Goal: Find specific page/section: Find specific page/section

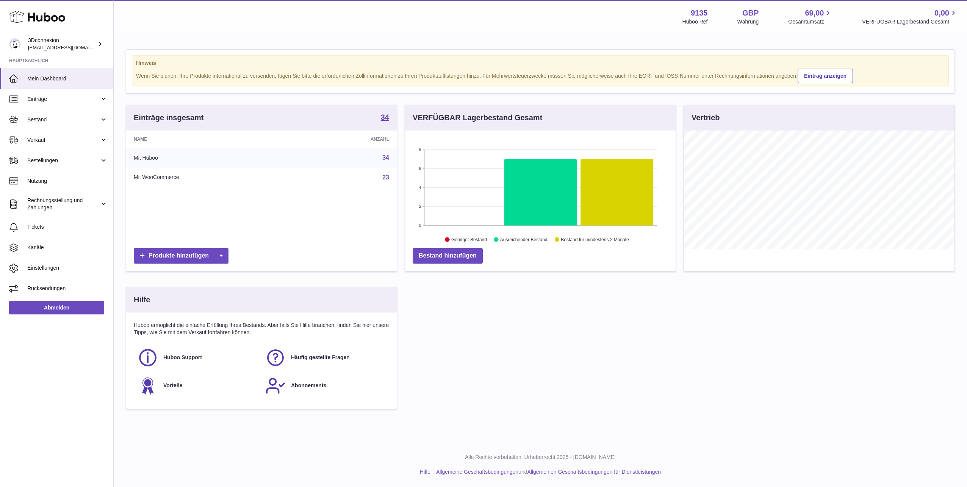
scroll to position [118, 271]
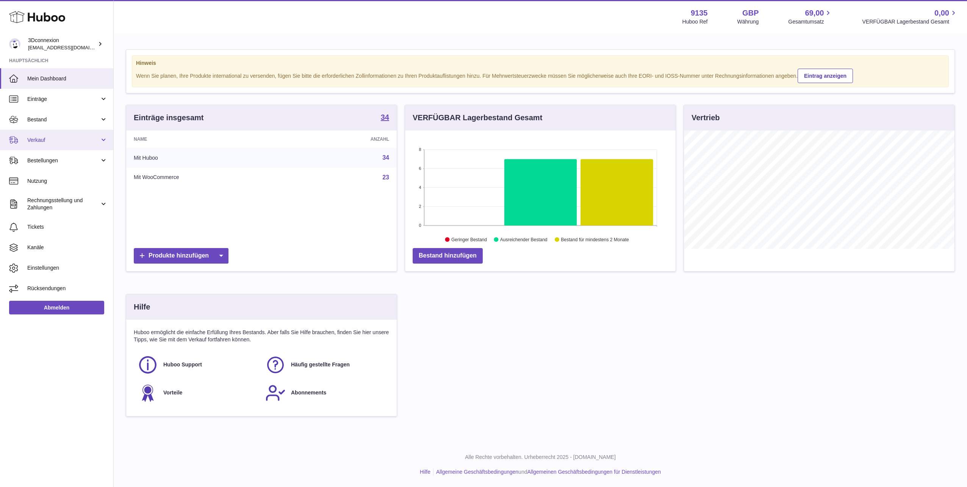
click at [52, 144] on link "Verkauf" at bounding box center [56, 140] width 113 height 20
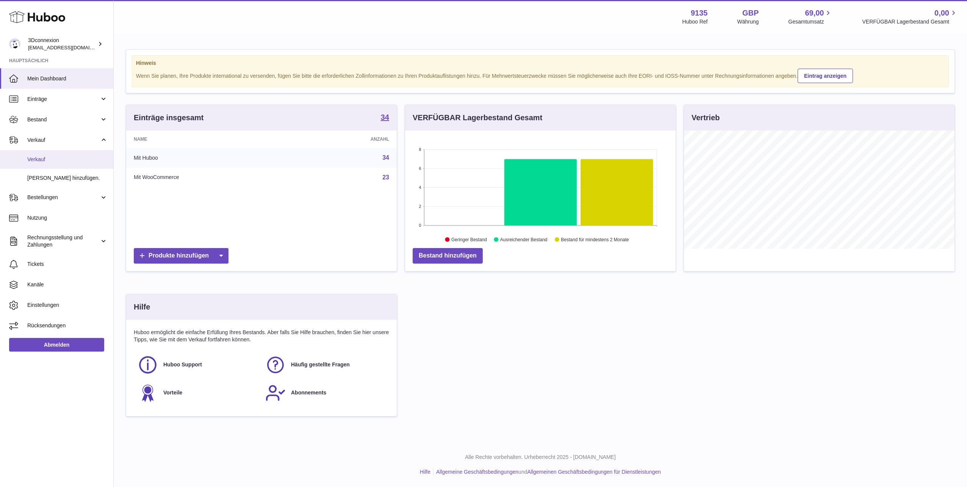
click at [49, 157] on span "Verkauf" at bounding box center [67, 159] width 80 height 7
